Goal: Navigation & Orientation: Find specific page/section

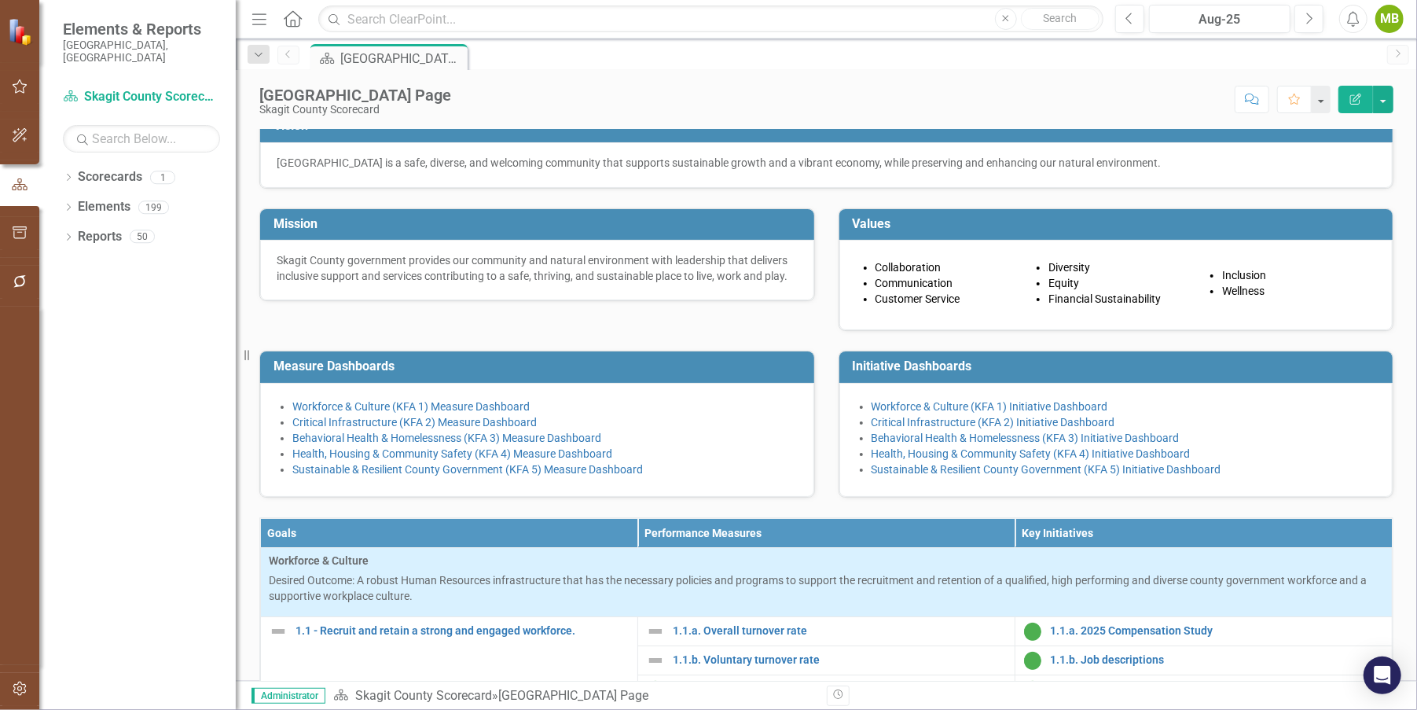
scroll to position [87, 0]
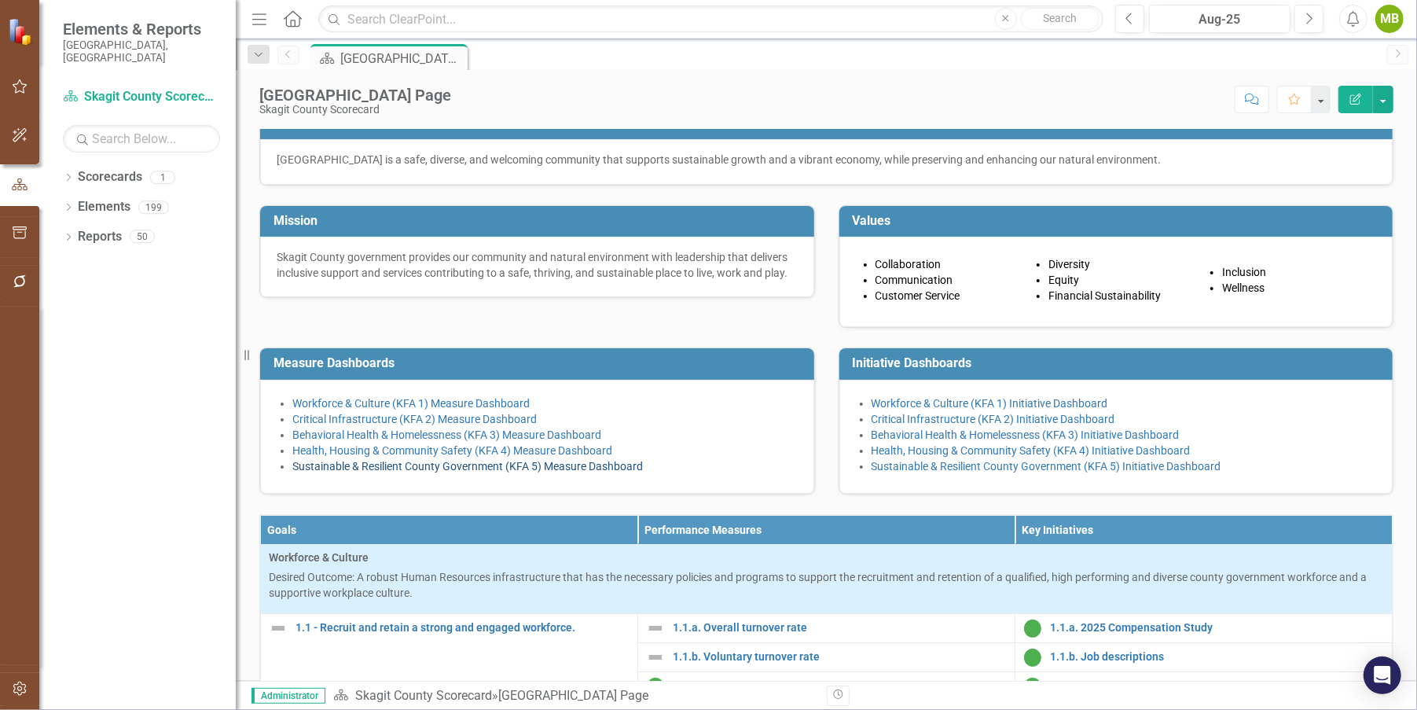
click at [463, 472] on link "Sustainable & Resilient County Government (KFA 5) Measure Dashboard" at bounding box center [467, 466] width 351 height 13
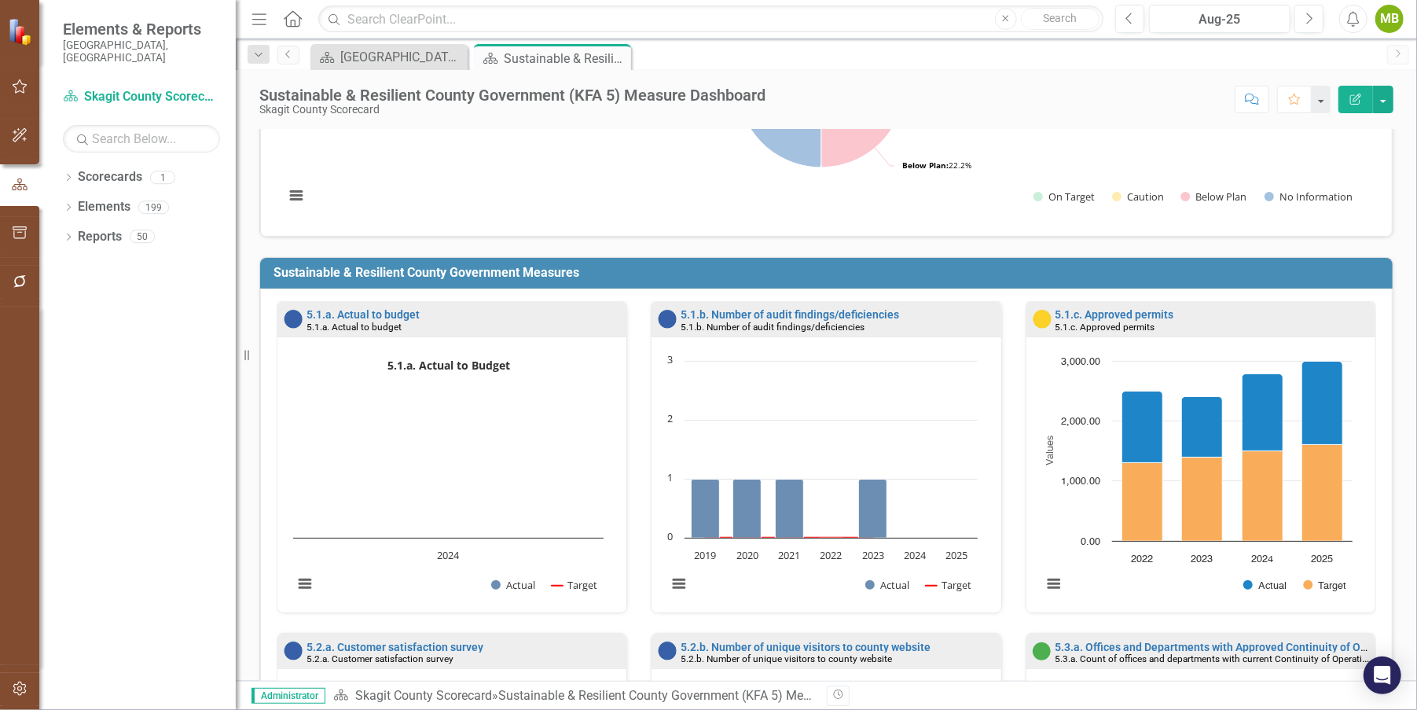
scroll to position [384, 0]
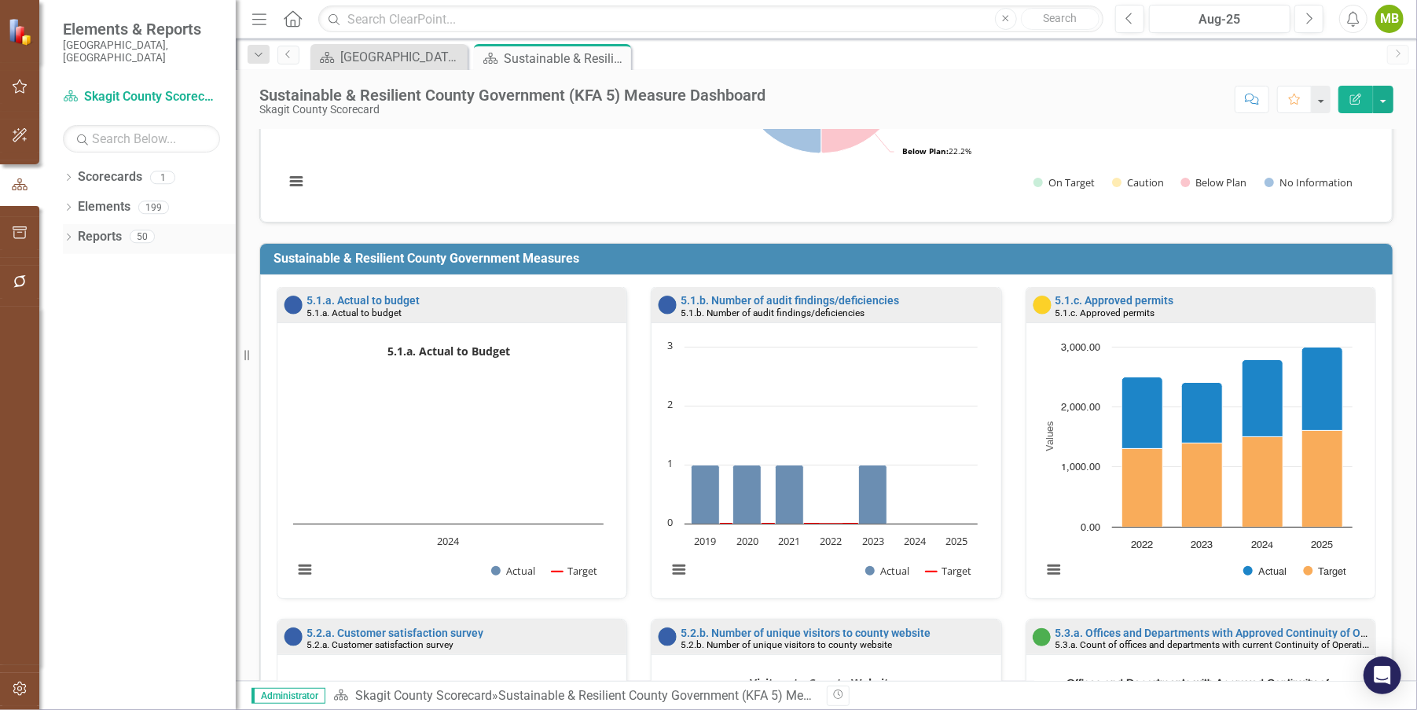
click at [68, 233] on icon at bounding box center [69, 236] width 4 height 7
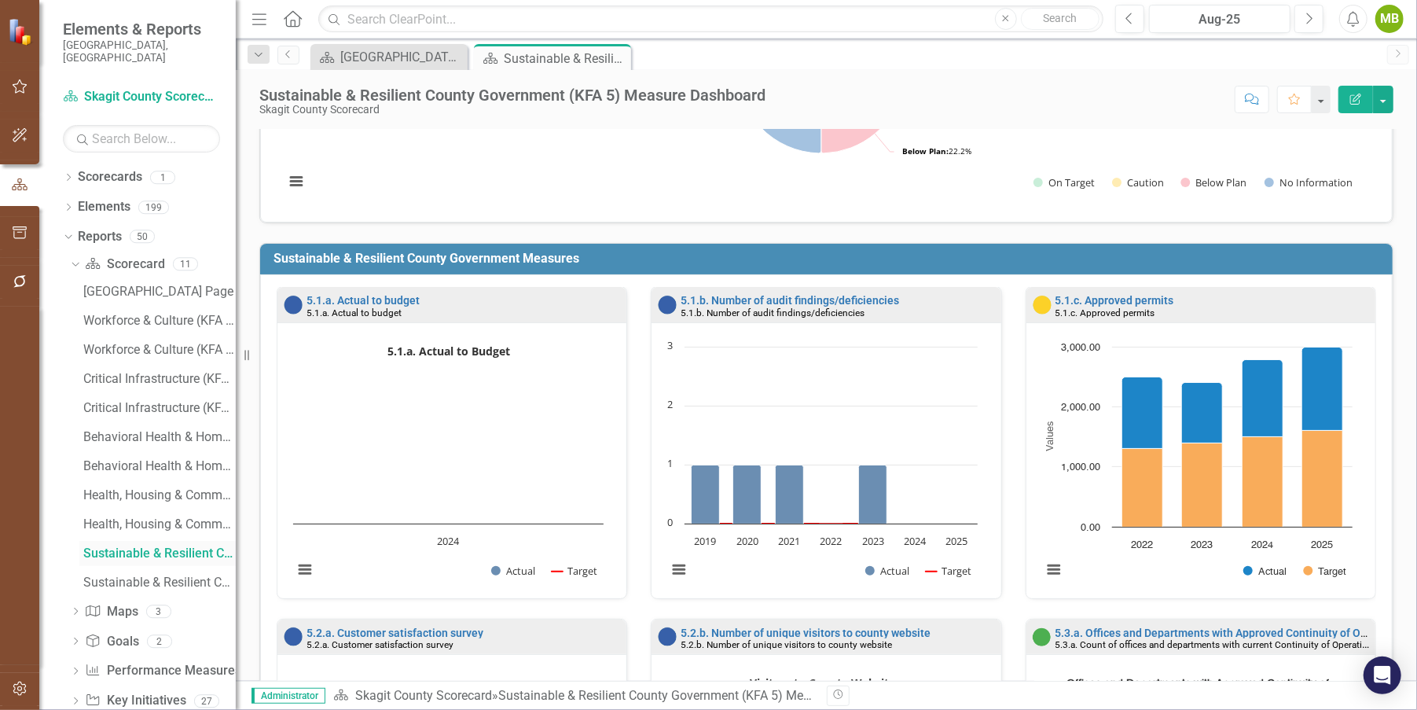
click at [138, 546] on div "Sustainable & Resilient County Government (KFA 5) Measure Dashboard" at bounding box center [159, 553] width 152 height 14
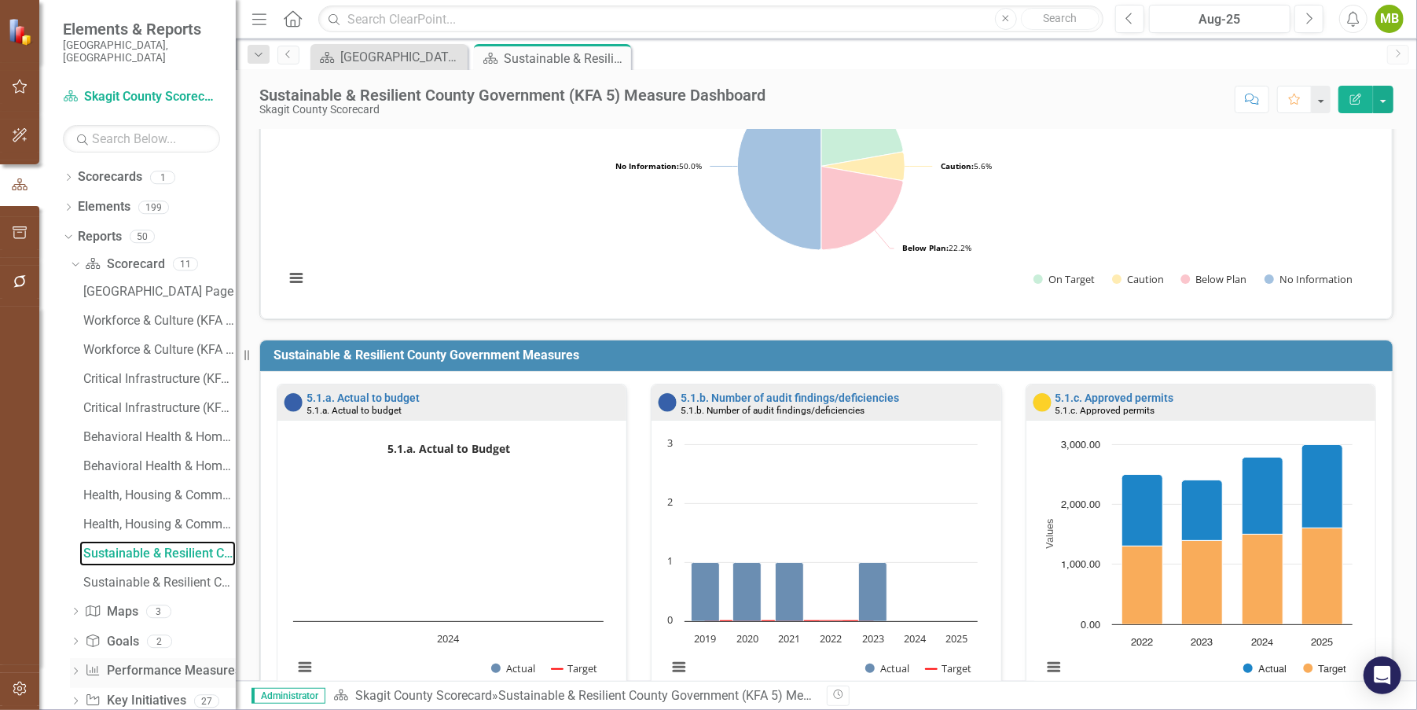
scroll to position [17, 0]
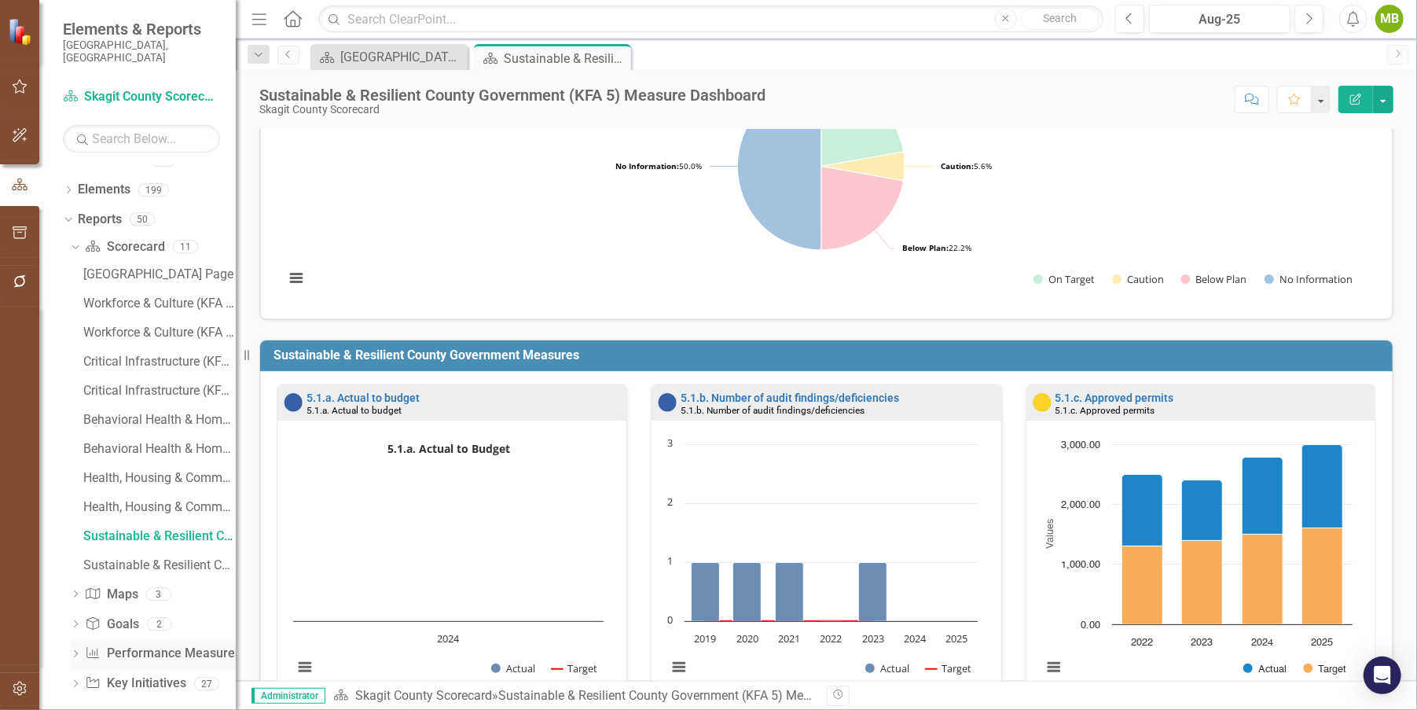
click at [151, 644] on link "Performance Measure Performance Measures" at bounding box center [163, 653] width 156 height 18
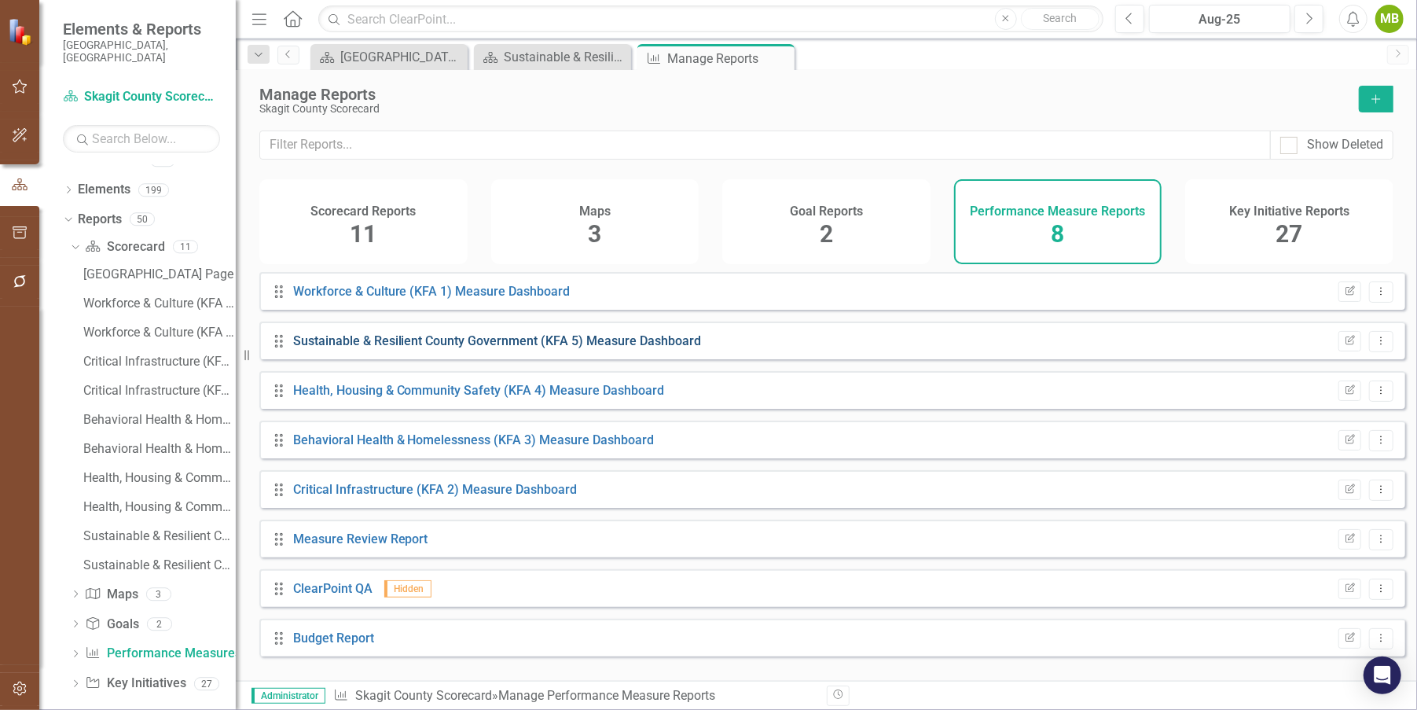
click at [457, 348] on link "Sustainable & Resilient County Government (KFA 5) Measure Dashboard" at bounding box center [497, 340] width 409 height 15
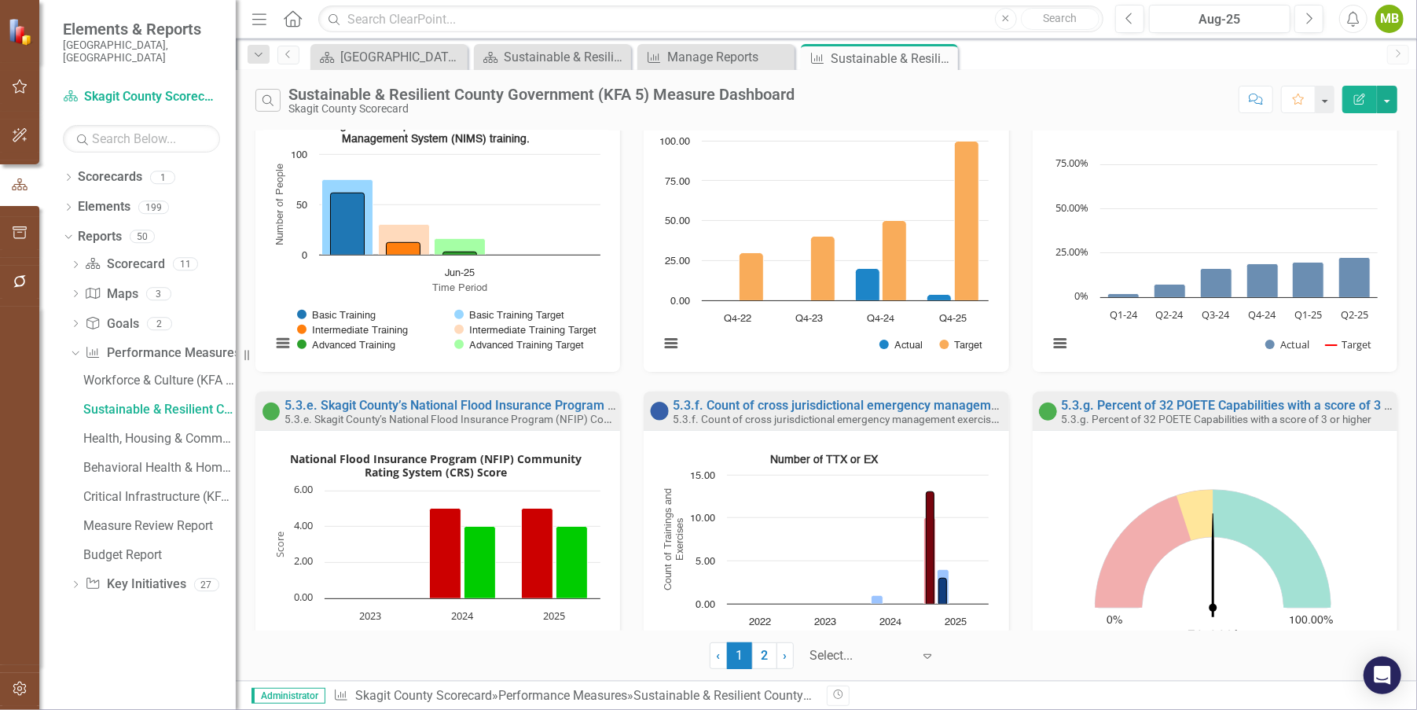
scroll to position [832, 0]
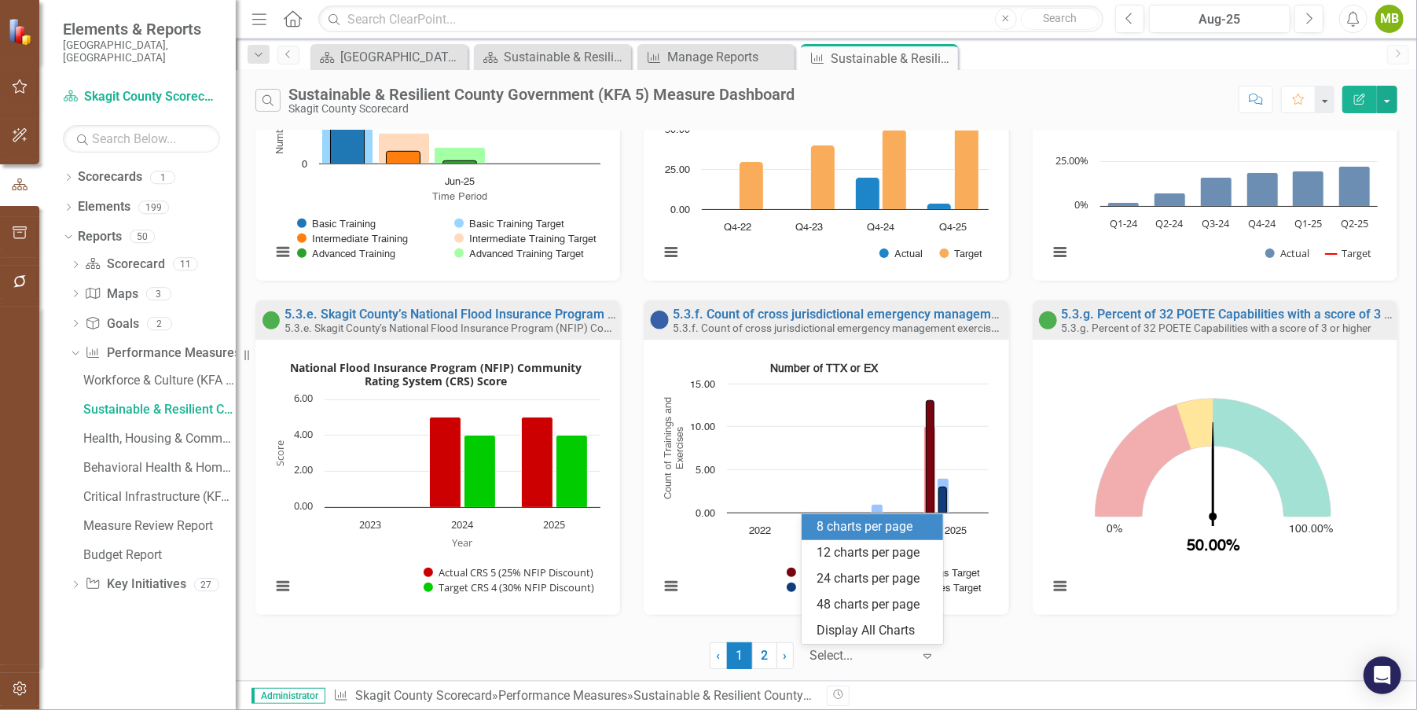
click at [825, 657] on div at bounding box center [861, 655] width 102 height 21
click at [842, 631] on div "Display All Charts" at bounding box center [875, 631] width 116 height 18
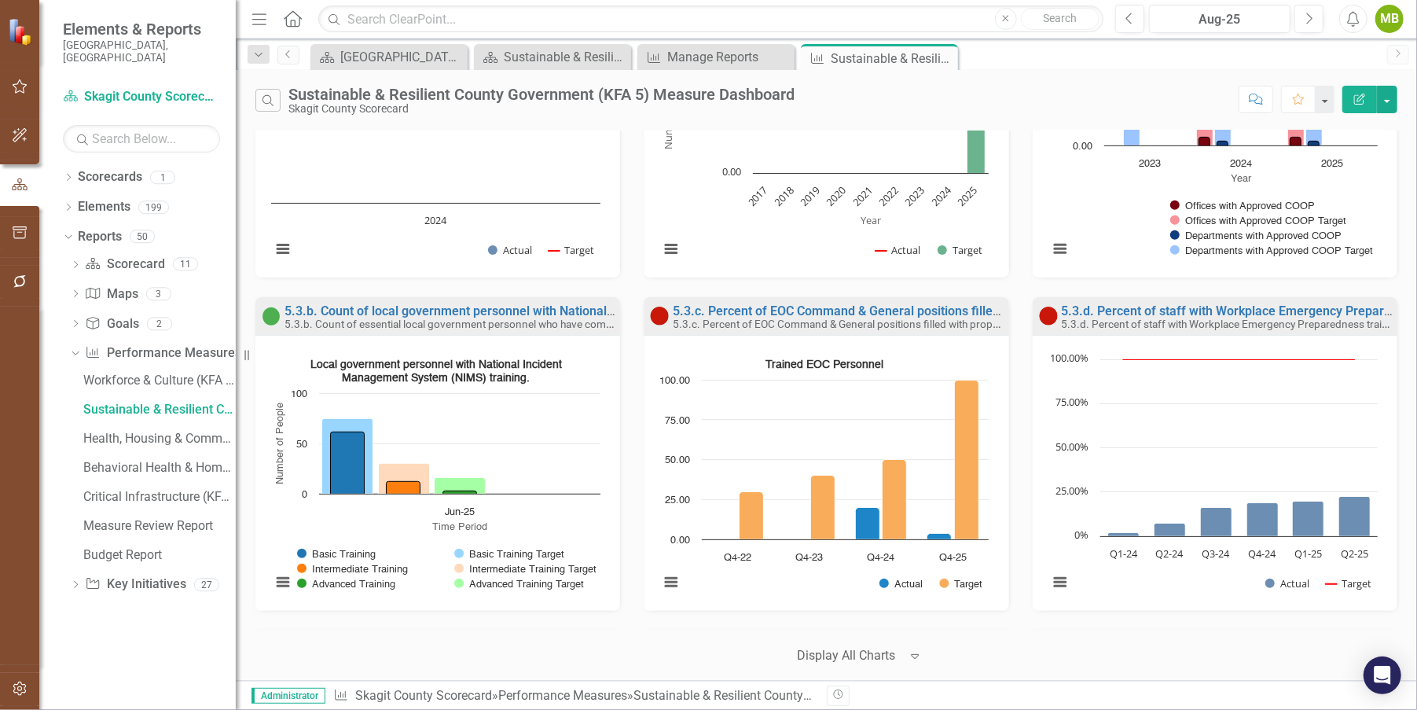
scroll to position [489, 0]
